Goal: Transaction & Acquisition: Purchase product/service

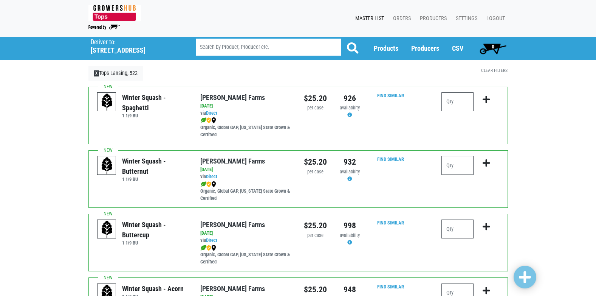
scroll to position [227, 0]
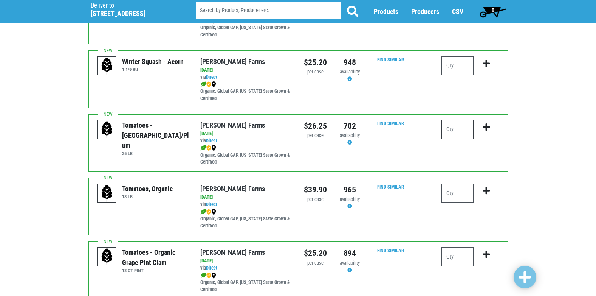
click at [459, 130] on input "number" at bounding box center [458, 129] width 32 height 19
type input "1"
click at [489, 126] on icon "submit" at bounding box center [486, 127] width 7 height 8
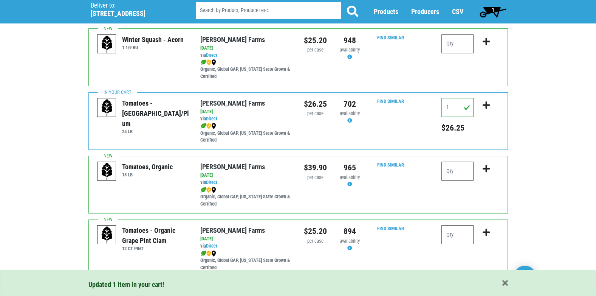
scroll to position [265, 0]
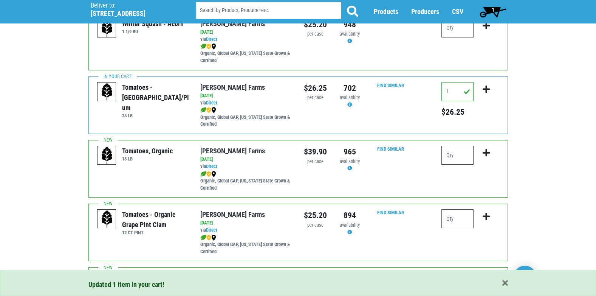
click at [460, 161] on input "number" at bounding box center [458, 155] width 32 height 19
type input "1"
click at [486, 152] on icon "submit" at bounding box center [486, 153] width 7 height 8
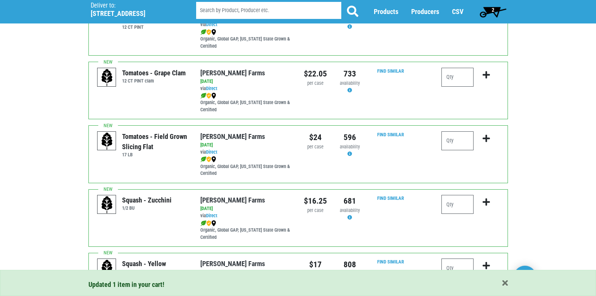
scroll to position [491, 0]
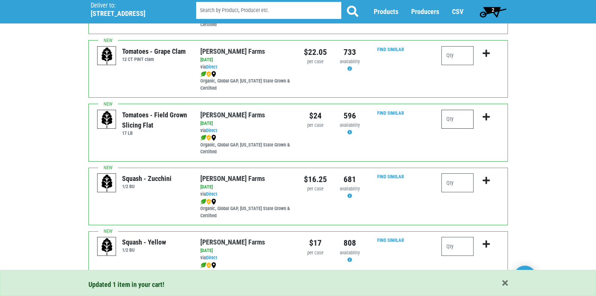
click at [461, 121] on input "number" at bounding box center [458, 119] width 32 height 19
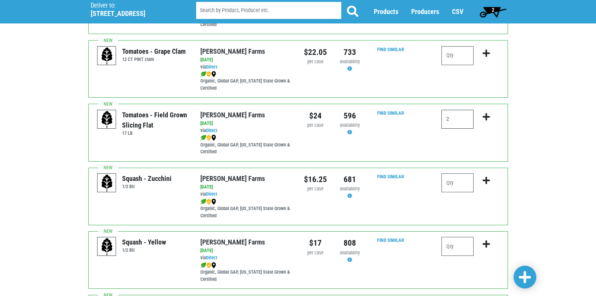
type input "2"
click at [488, 119] on icon "submit" at bounding box center [486, 117] width 7 height 8
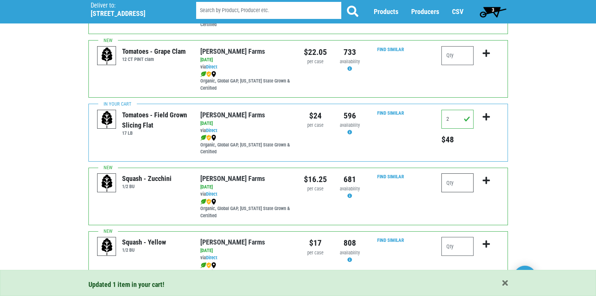
click at [462, 182] on input "number" at bounding box center [458, 182] width 32 height 19
type input "1"
click at [486, 180] on icon "submit" at bounding box center [486, 180] width 7 height 8
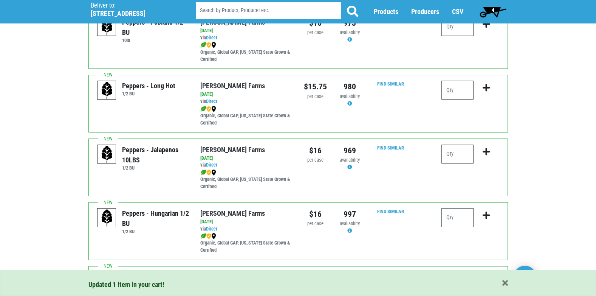
scroll to position [907, 0]
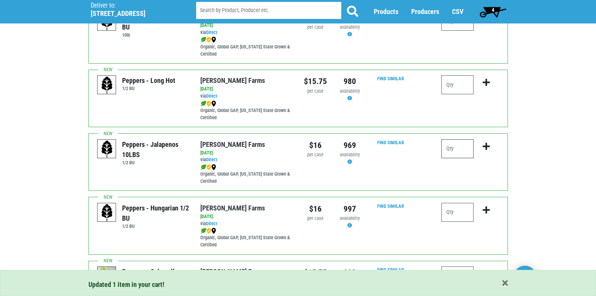
click at [457, 152] on input "number" at bounding box center [458, 148] width 32 height 19
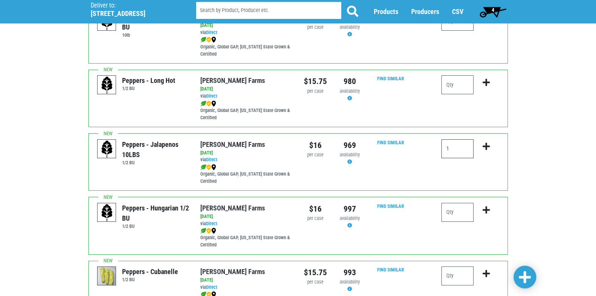
type input "1"
click at [487, 147] on icon "submit" at bounding box center [486, 146] width 7 height 8
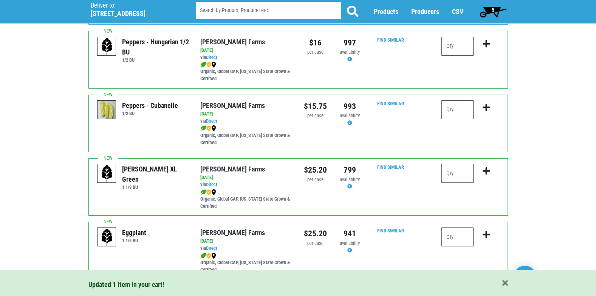
scroll to position [1096, 0]
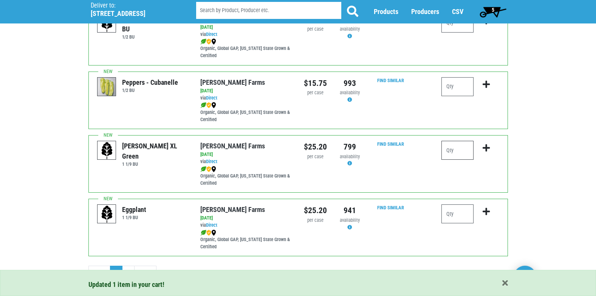
click at [459, 154] on input "number" at bounding box center [458, 150] width 32 height 19
type input "2"
click at [486, 148] on icon "submit" at bounding box center [486, 148] width 7 height 8
click at [464, 217] on input "number" at bounding box center [458, 213] width 32 height 19
type input "1"
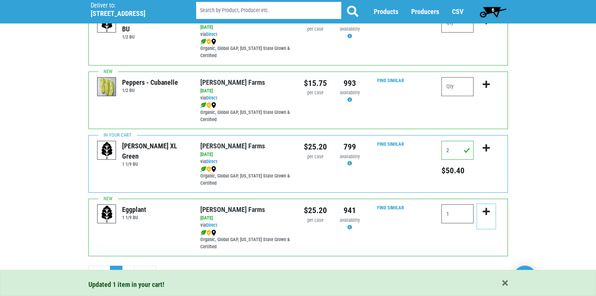
click at [486, 211] on icon "submit" at bounding box center [486, 211] width 7 height 8
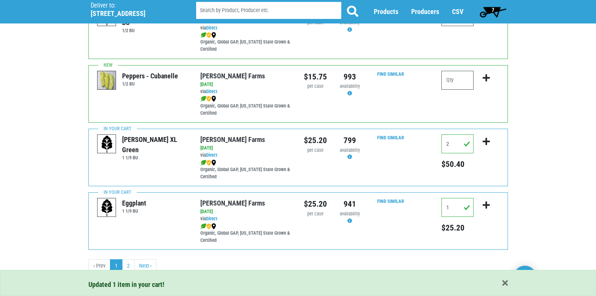
scroll to position [1105, 0]
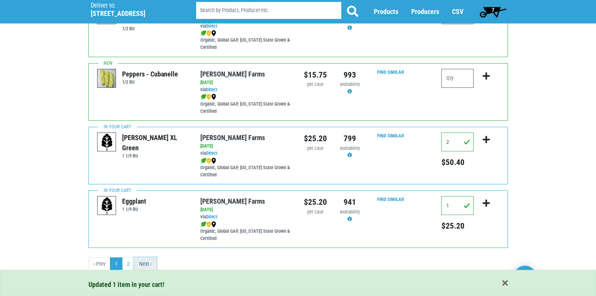
click at [145, 264] on link "Next ›" at bounding box center [145, 264] width 22 height 14
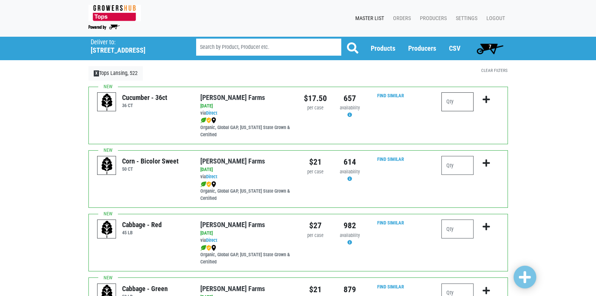
click at [459, 101] on input "number" at bounding box center [458, 101] width 32 height 19
type input "2"
click at [490, 100] on icon "submit" at bounding box center [486, 99] width 7 height 8
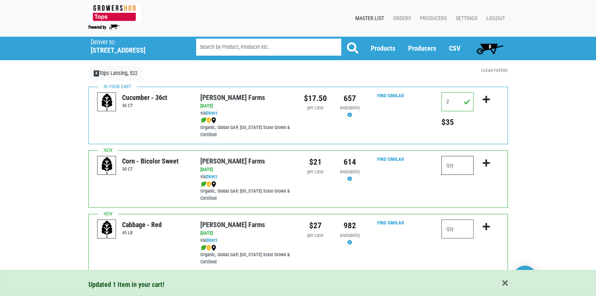
click at [461, 166] on input "number" at bounding box center [458, 165] width 32 height 19
type input "20"
click at [482, 164] on button "submit" at bounding box center [486, 168] width 18 height 24
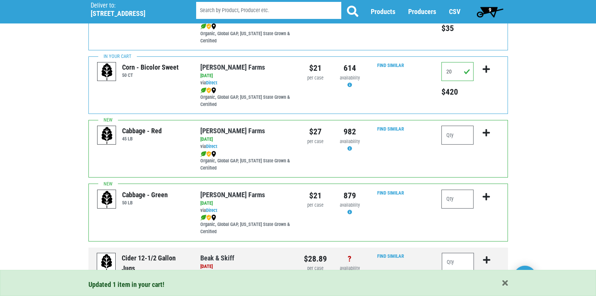
scroll to position [113, 0]
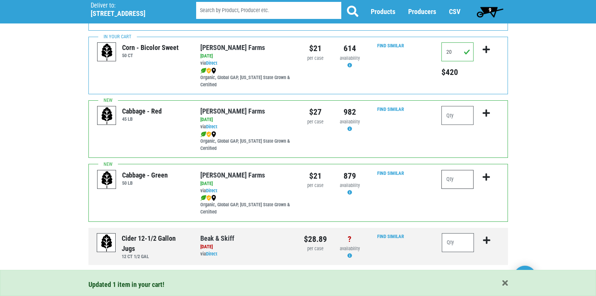
click at [459, 180] on input "number" at bounding box center [458, 179] width 32 height 19
type input "2"
click at [485, 177] on icon "submit" at bounding box center [486, 177] width 7 height 8
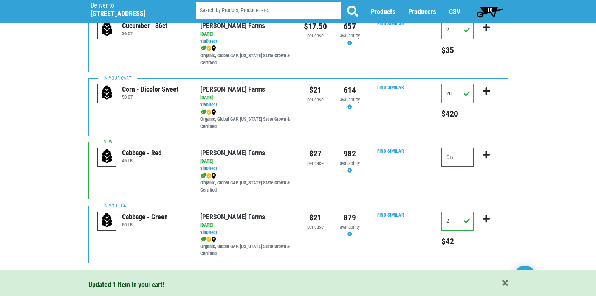
scroll to position [0, 0]
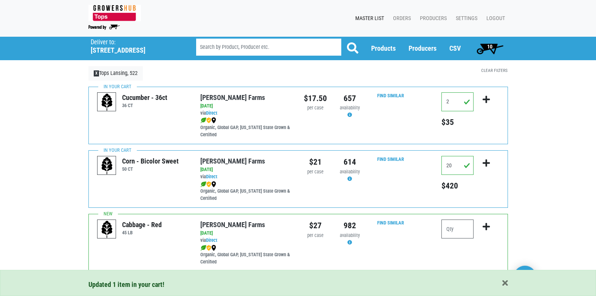
click at [489, 51] on span "10" at bounding box center [490, 48] width 34 height 15
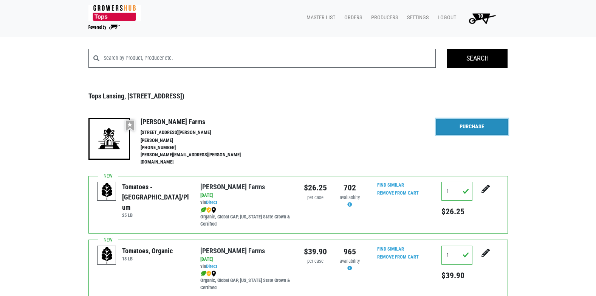
click at [471, 126] on link "Purchase" at bounding box center [472, 127] width 72 height 16
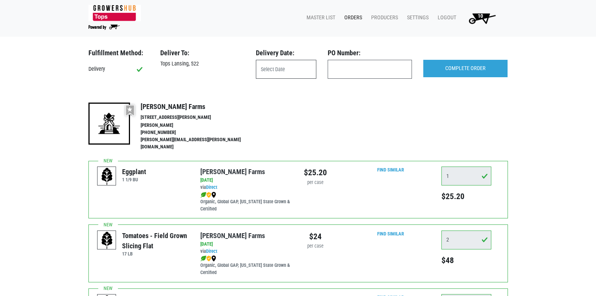
click at [298, 74] on input "text" at bounding box center [286, 69] width 60 height 19
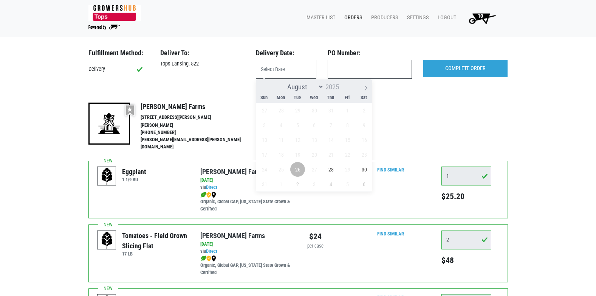
click at [300, 167] on span "26" at bounding box center [297, 169] width 15 height 15
type input "[DATE]"
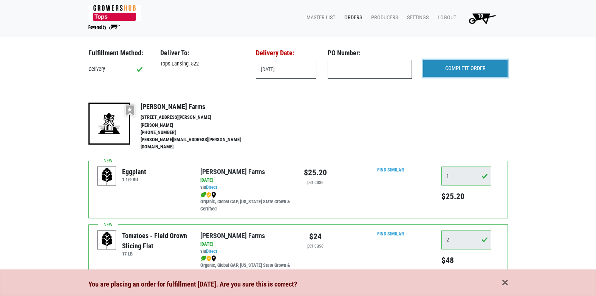
click at [471, 65] on input "COMPLETE ORDER" at bounding box center [465, 68] width 84 height 17
